Goal: Answer question/provide support: Share knowledge or assist other users

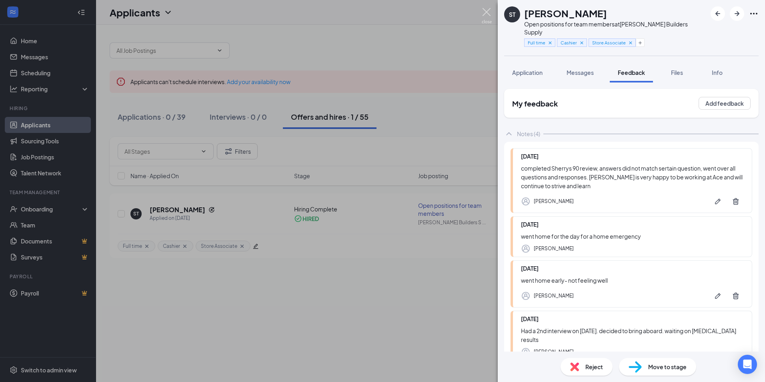
click at [483, 11] on img at bounding box center [487, 16] width 10 height 16
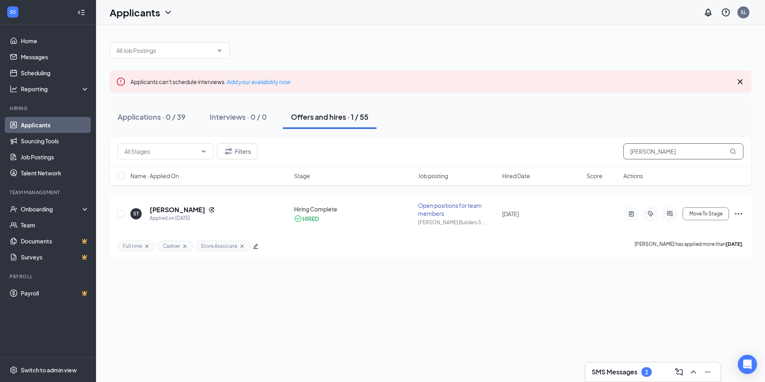
drag, startPoint x: 658, startPoint y: 154, endPoint x: 550, endPoint y: 150, distance: 107.7
click at [550, 150] on div "Filters [PERSON_NAME]" at bounding box center [431, 151] width 626 height 16
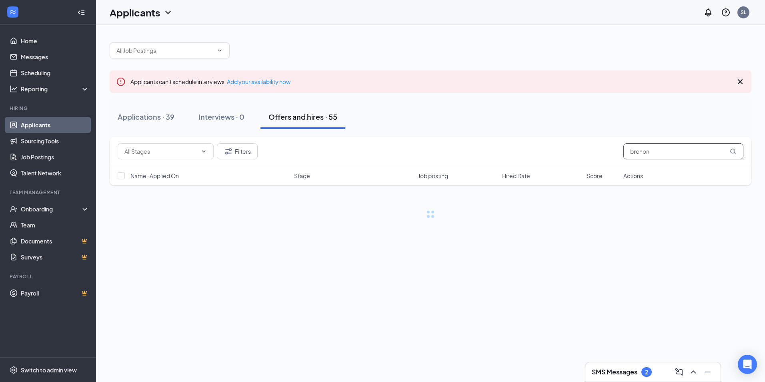
type input "brenon"
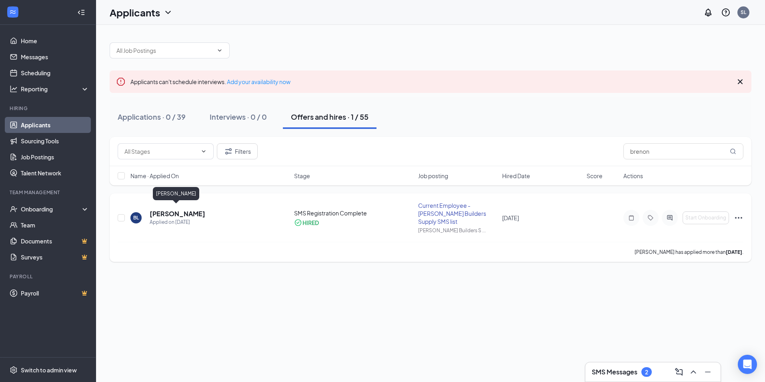
click at [172, 210] on h5 "[PERSON_NAME]" at bounding box center [178, 213] width 56 height 9
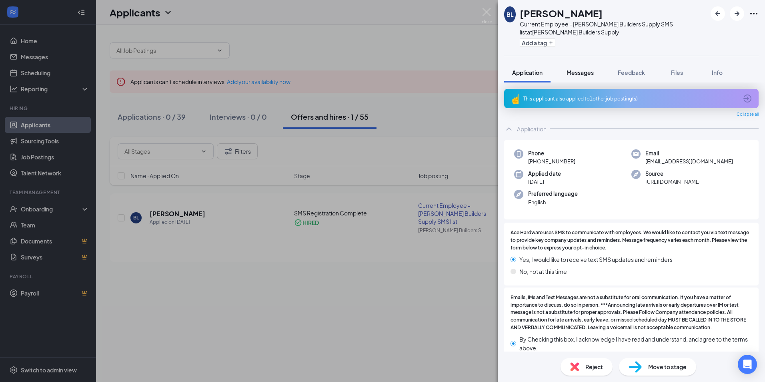
click at [588, 74] on span "Messages" at bounding box center [580, 72] width 27 height 7
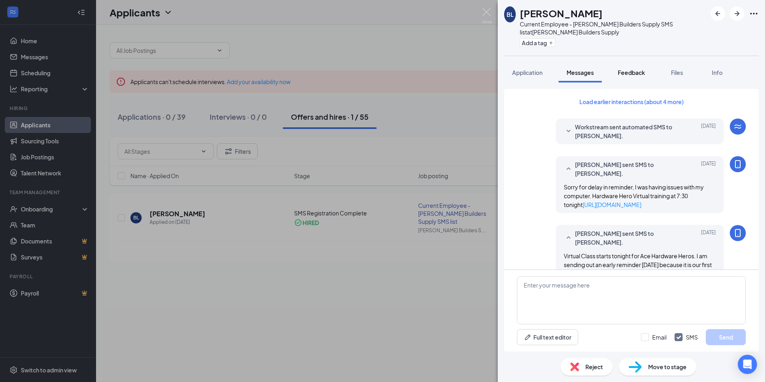
click at [637, 73] on span "Feedback" at bounding box center [631, 72] width 27 height 7
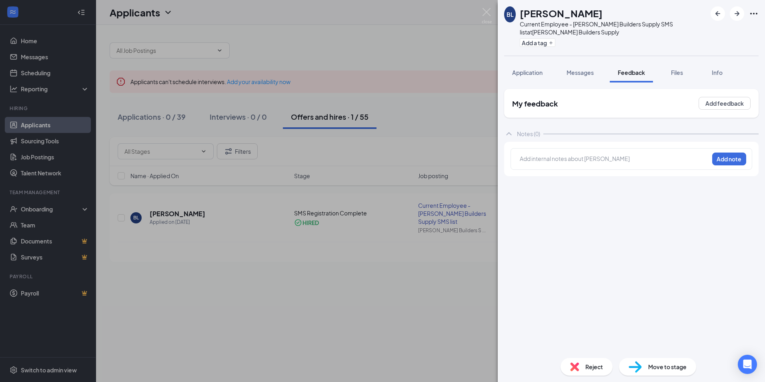
click at [577, 161] on div at bounding box center [614, 158] width 188 height 8
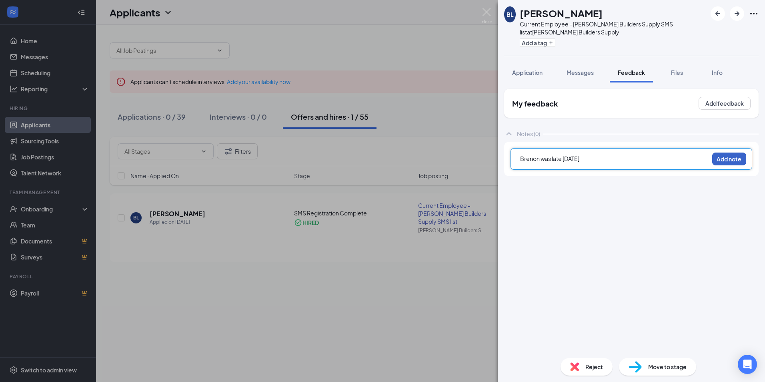
click at [716, 162] on button "Add note" at bounding box center [729, 158] width 34 height 13
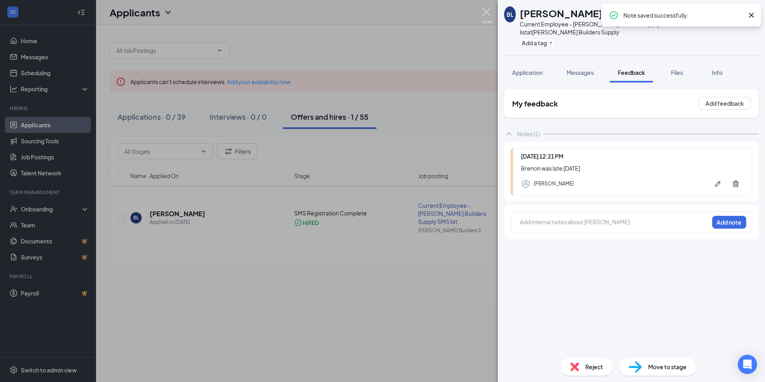
click at [484, 10] on img at bounding box center [487, 16] width 10 height 16
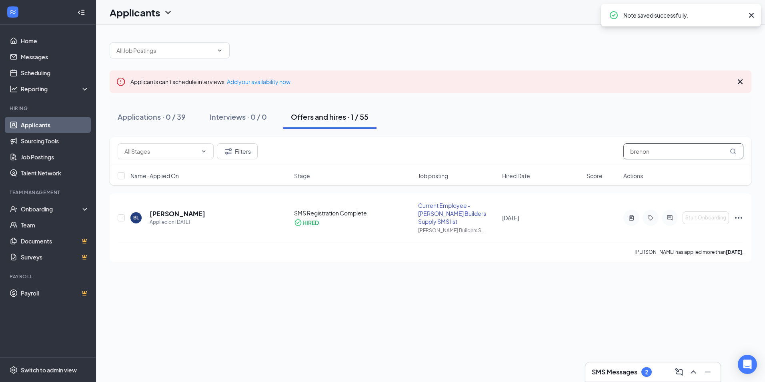
drag, startPoint x: 592, startPoint y: 154, endPoint x: 546, endPoint y: 154, distance: 45.6
click at [553, 156] on div "Filters brenon" at bounding box center [431, 151] width 626 height 16
